Goal: Navigation & Orientation: Understand site structure

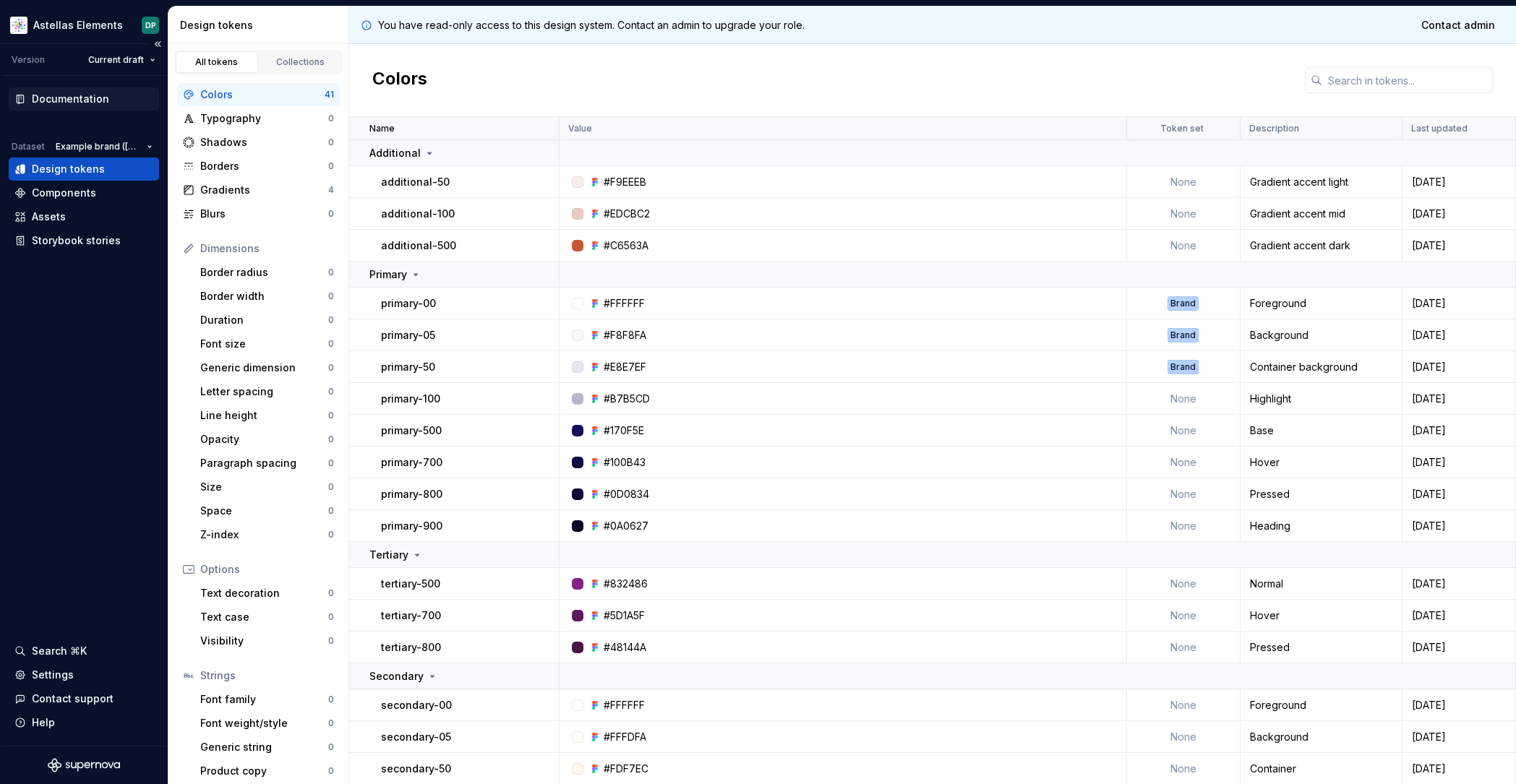
click at [64, 97] on div "Documentation" at bounding box center [70, 99] width 77 height 15
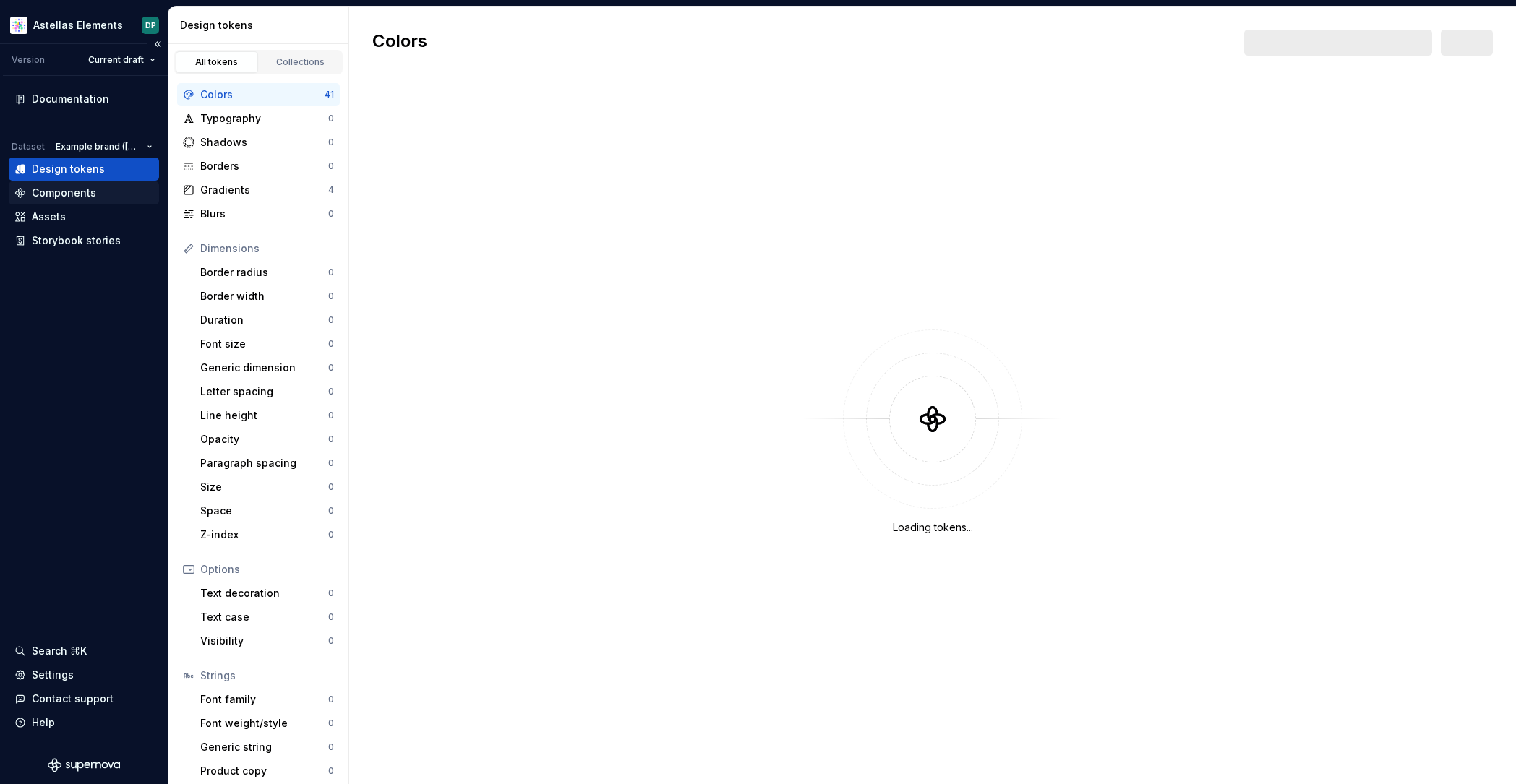
click at [105, 193] on div "Components" at bounding box center [84, 193] width 139 height 15
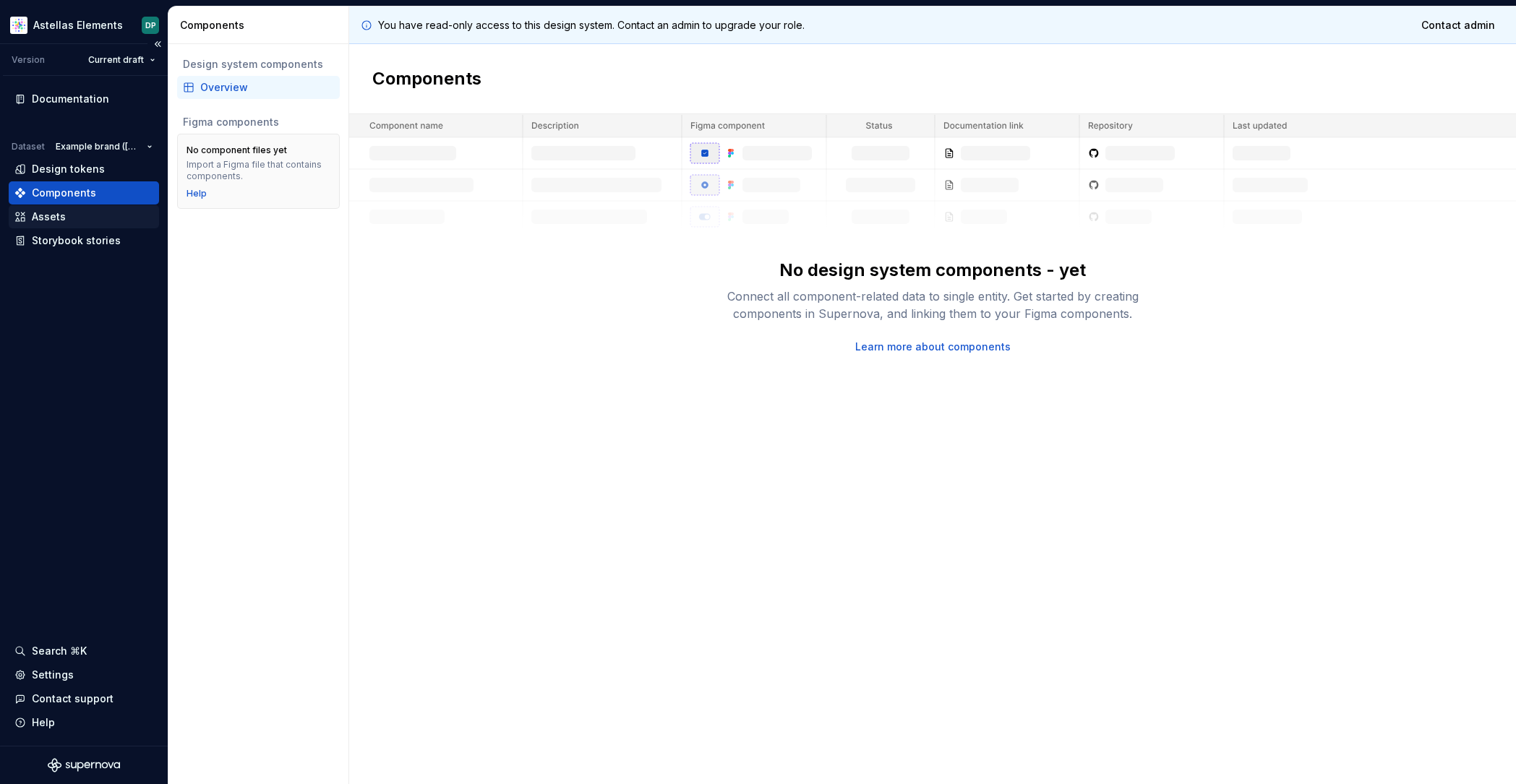
click at [101, 221] on div "Assets" at bounding box center [84, 217] width 139 height 15
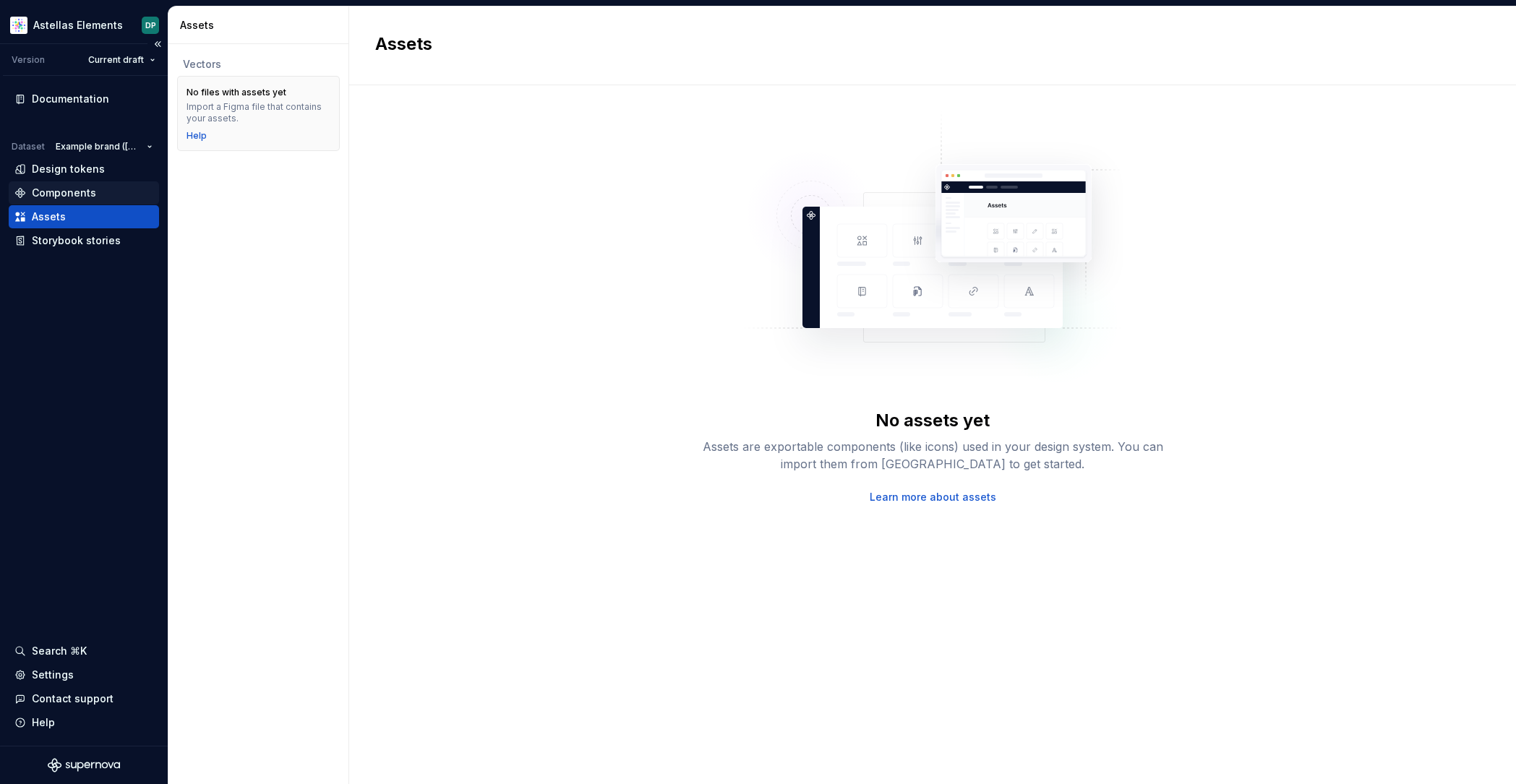
click at [71, 194] on div "Components" at bounding box center [64, 193] width 65 height 15
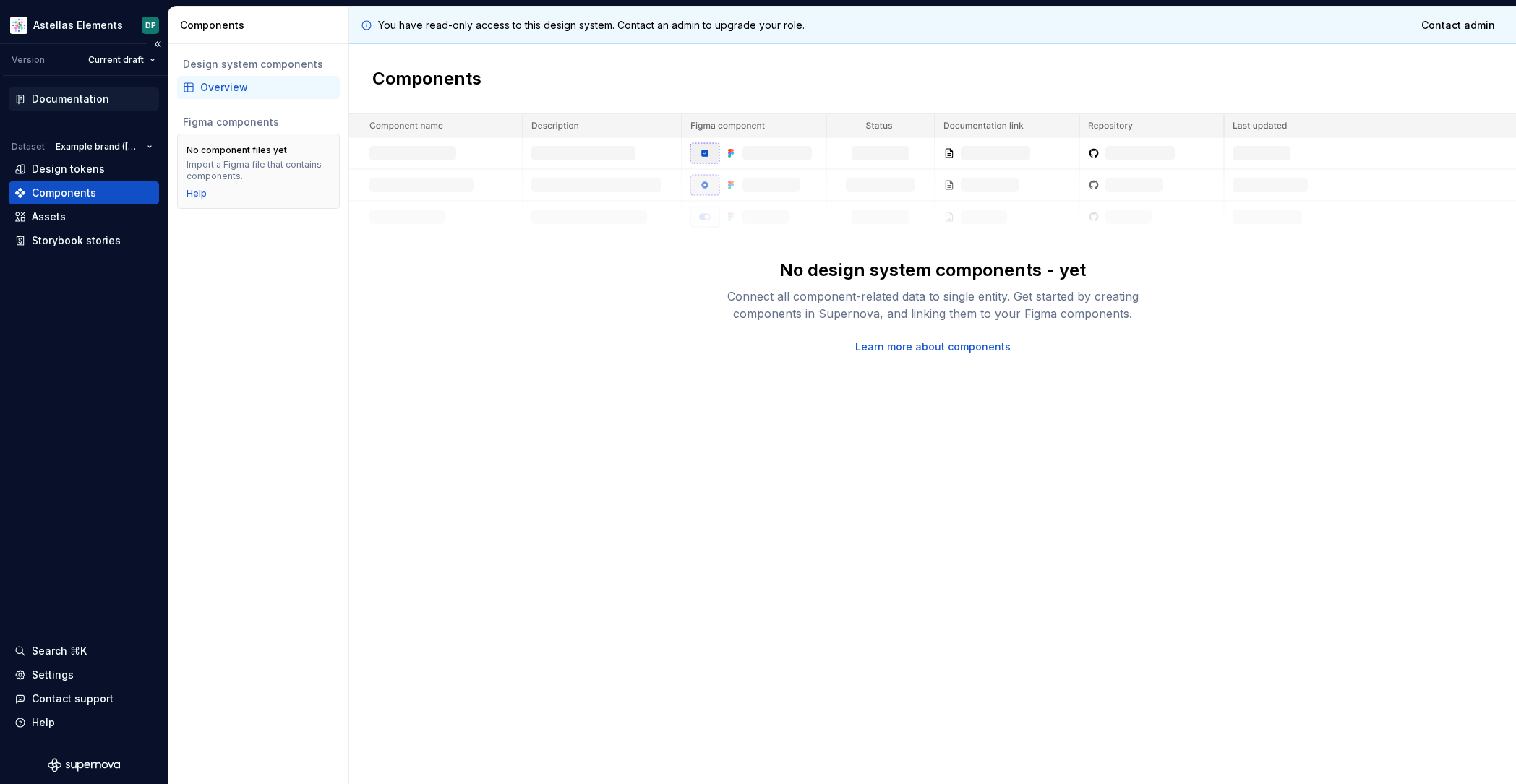
click at [65, 102] on div "Documentation" at bounding box center [70, 99] width 77 height 15
